Goal: Share content: Share content

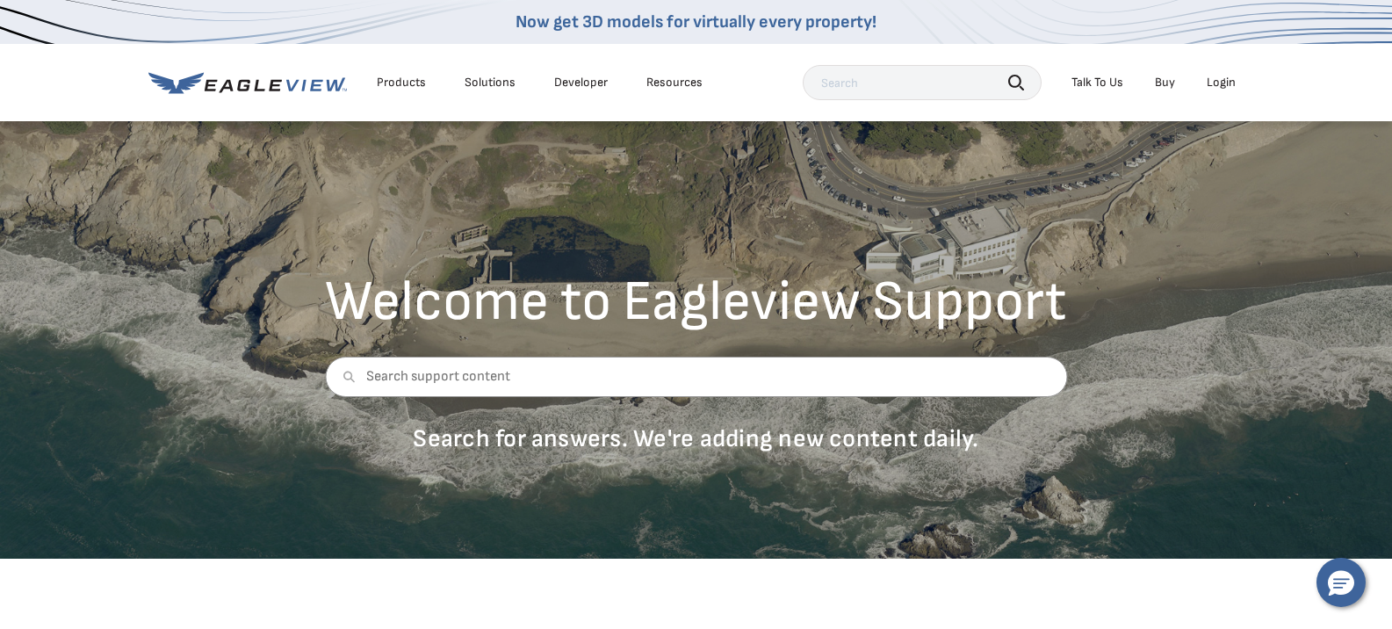
click at [1218, 81] on div "Login" at bounding box center [1221, 83] width 29 height 16
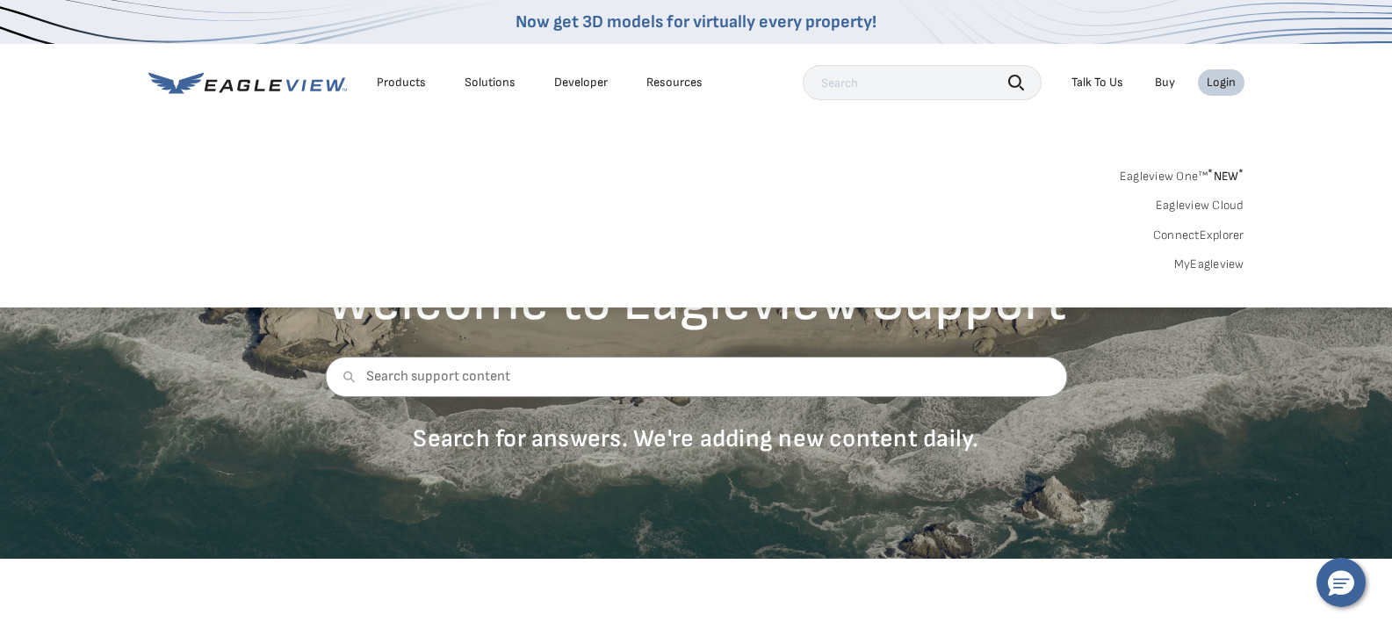
click at [1217, 266] on link "MyEagleview" at bounding box center [1209, 264] width 70 height 16
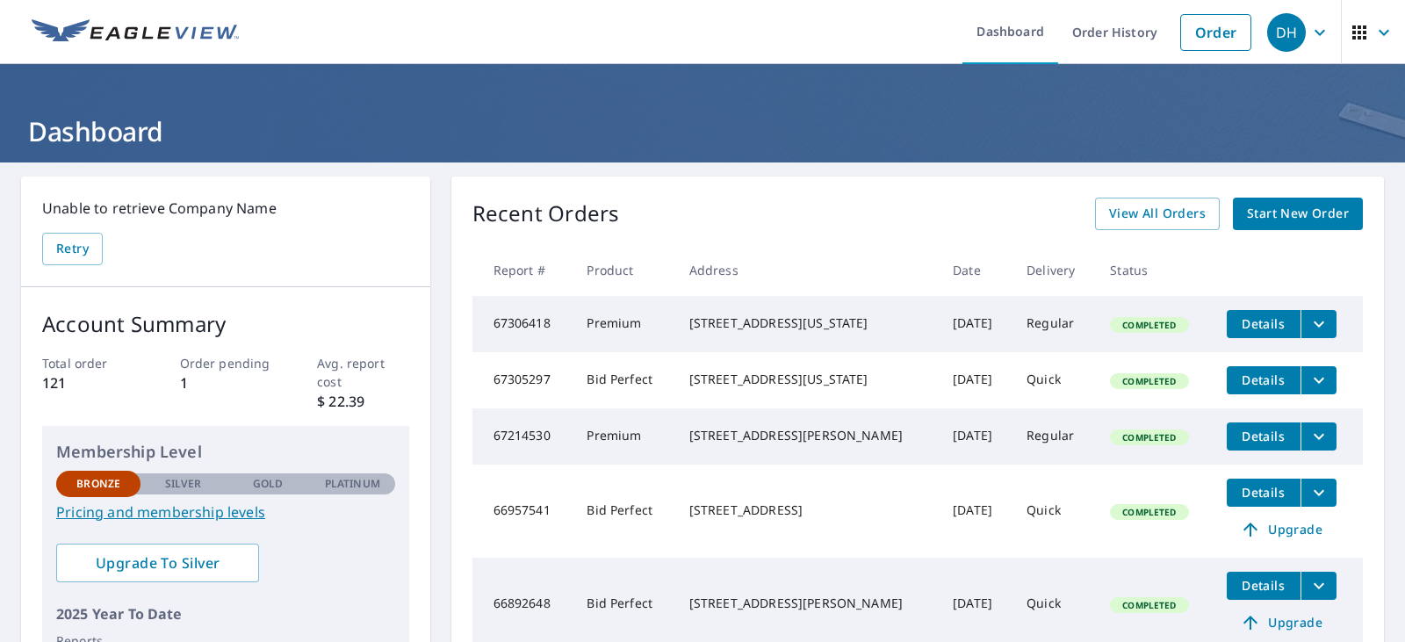
click at [843, 93] on header "Dashboard" at bounding box center [702, 113] width 1405 height 98
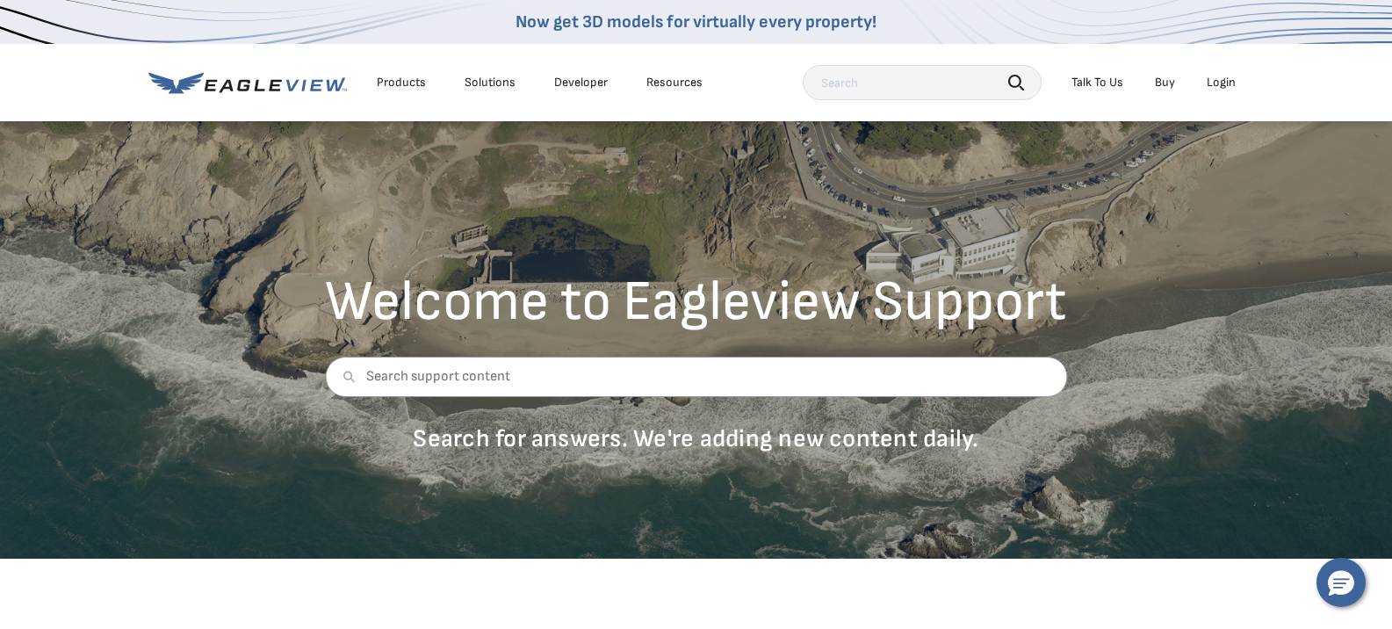
click at [1220, 88] on div "Login" at bounding box center [1221, 83] width 29 height 16
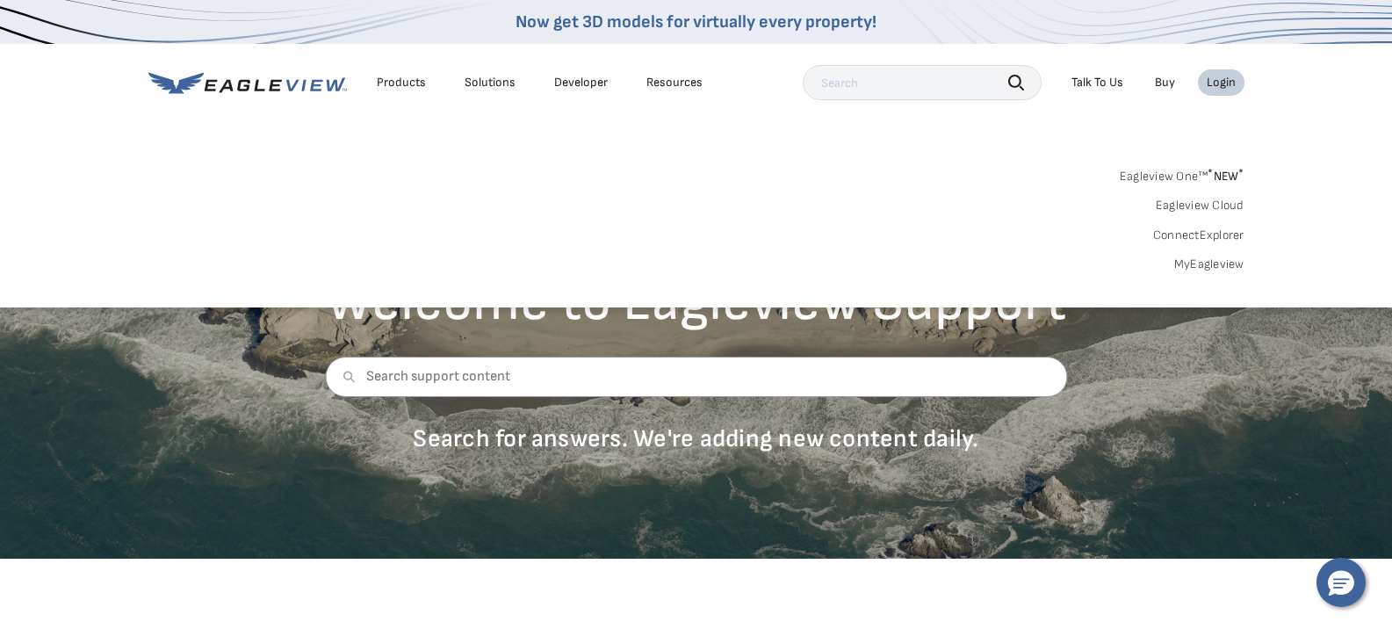
click at [1211, 269] on link "MyEagleview" at bounding box center [1209, 264] width 70 height 16
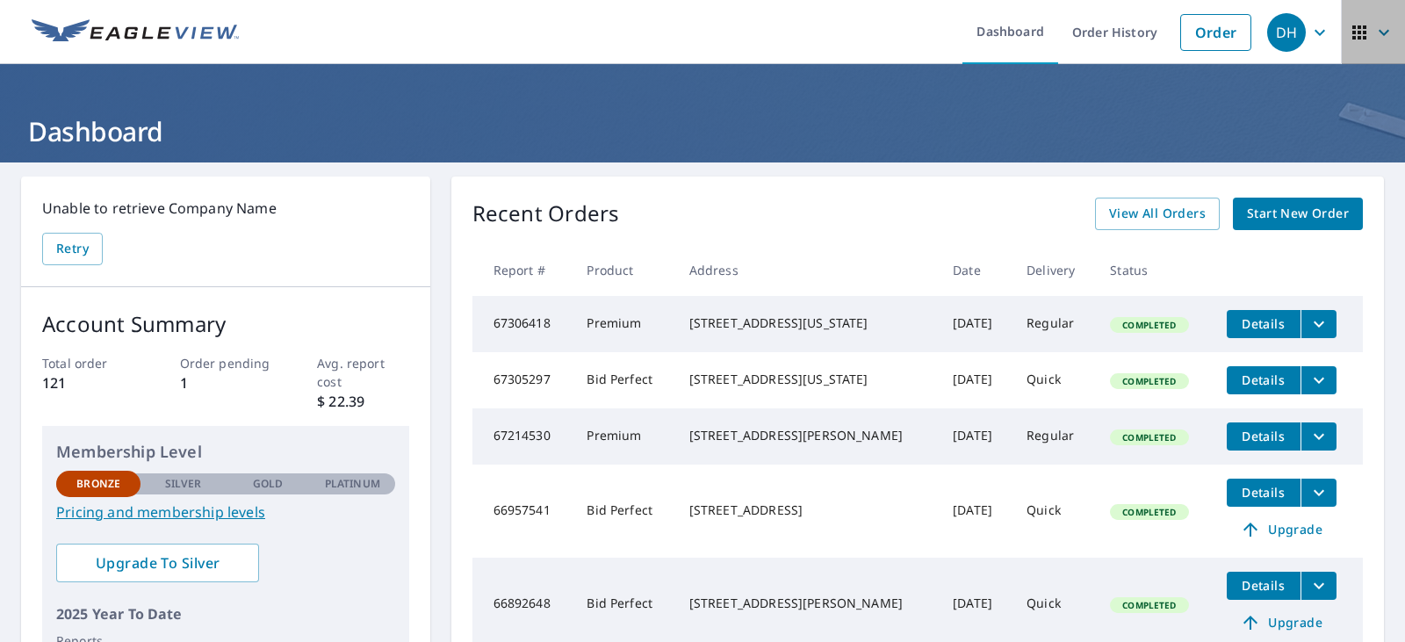
click at [1373, 22] on icon "button" at bounding box center [1383, 32] width 21 height 21
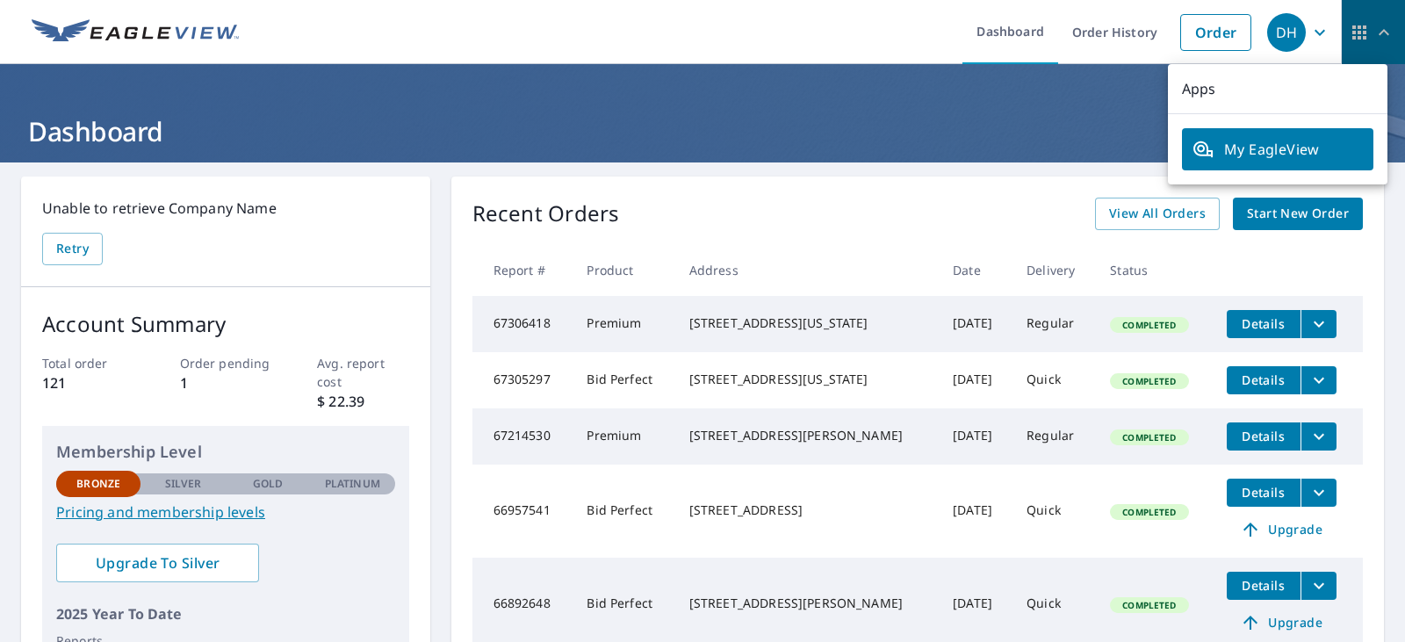
click at [1373, 22] on icon "button" at bounding box center [1383, 32] width 21 height 21
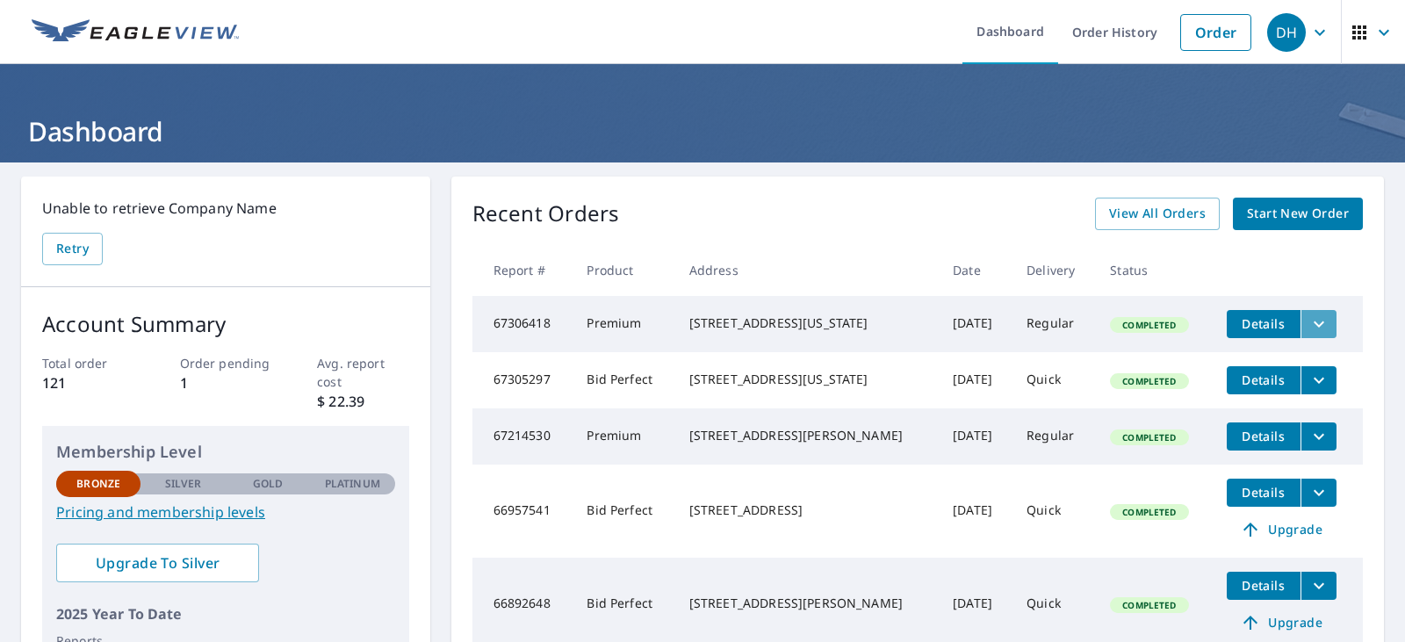
click at [1308, 324] on icon "filesDropdownBtn-67306418" at bounding box center [1318, 323] width 21 height 21
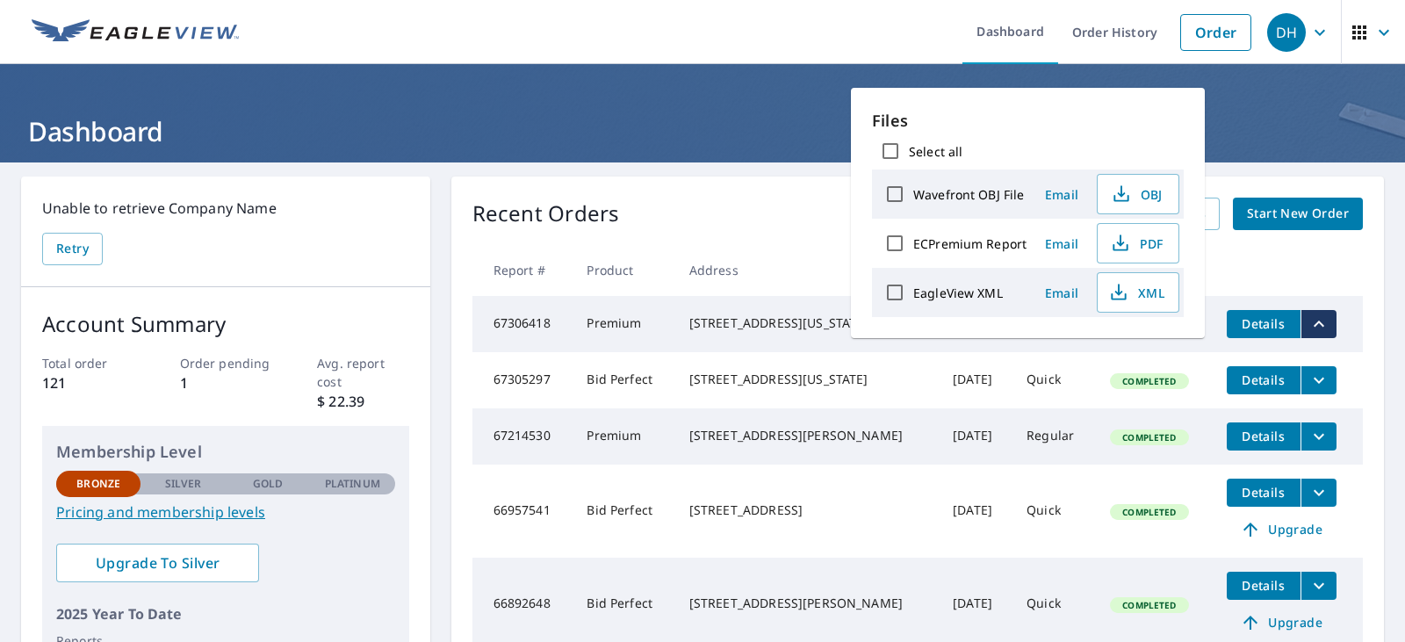
click at [1058, 249] on span "Email" at bounding box center [1062, 243] width 42 height 17
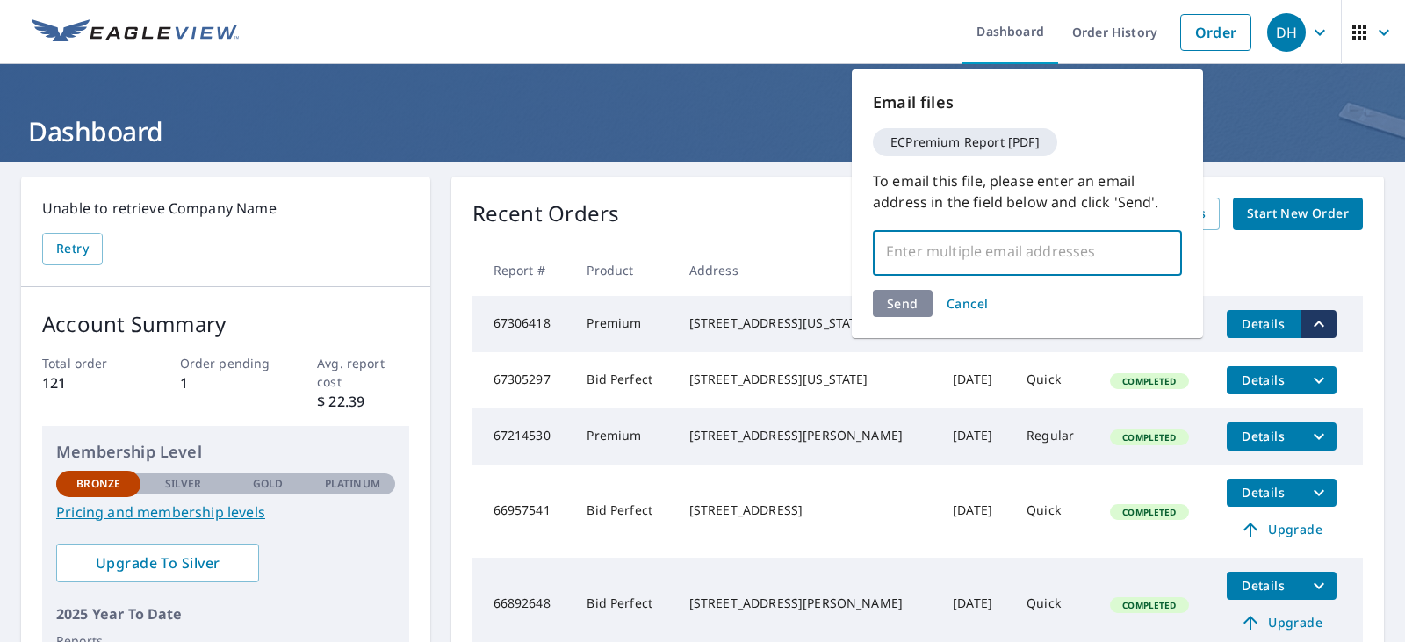
paste input "john.d.broadwater@gmail.com"
type input "john.d.broadwater@gmail.com"
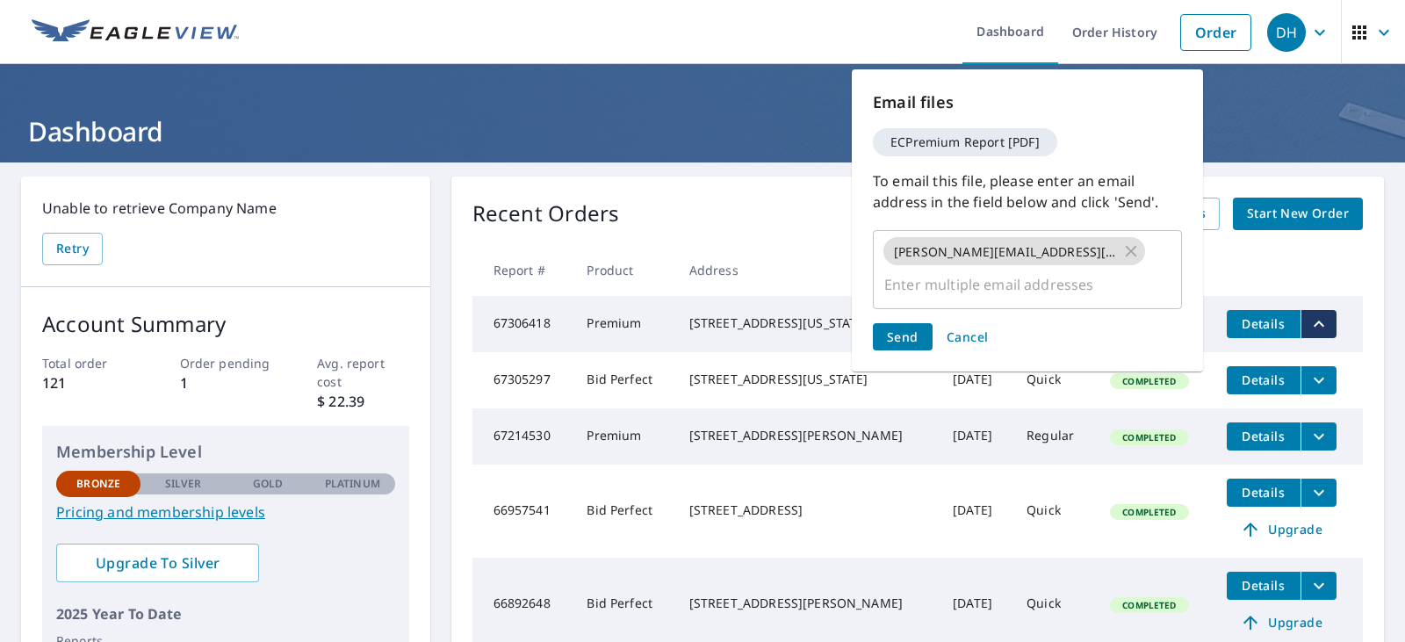
click at [896, 323] on div "Send Cancel" at bounding box center [1027, 336] width 309 height 27
click at [896, 328] on span "Send" at bounding box center [903, 336] width 32 height 17
